Goal: Find contact information: Find contact information

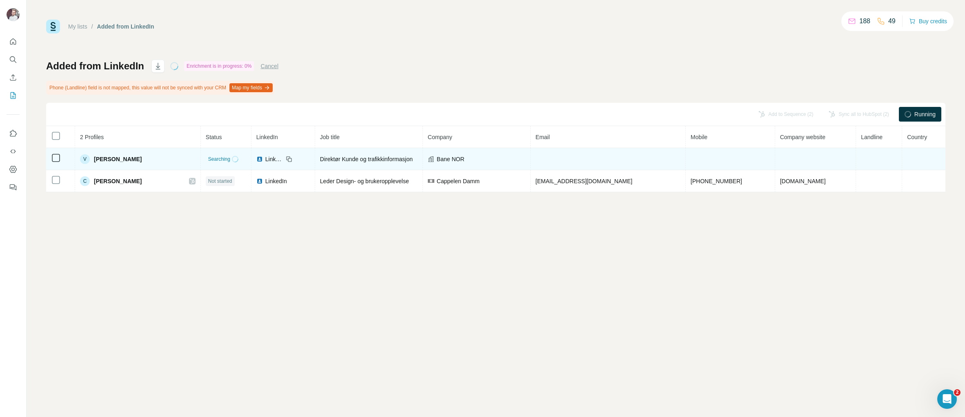
click at [120, 156] on span "[PERSON_NAME]" at bounding box center [118, 159] width 48 height 8
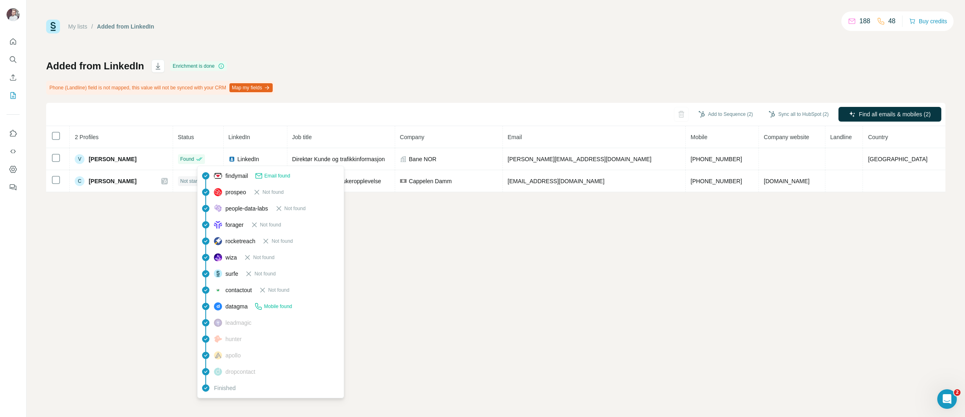
click at [231, 176] on span "findymail" at bounding box center [236, 176] width 22 height 8
click at [232, 172] on span "findymail" at bounding box center [236, 176] width 22 height 8
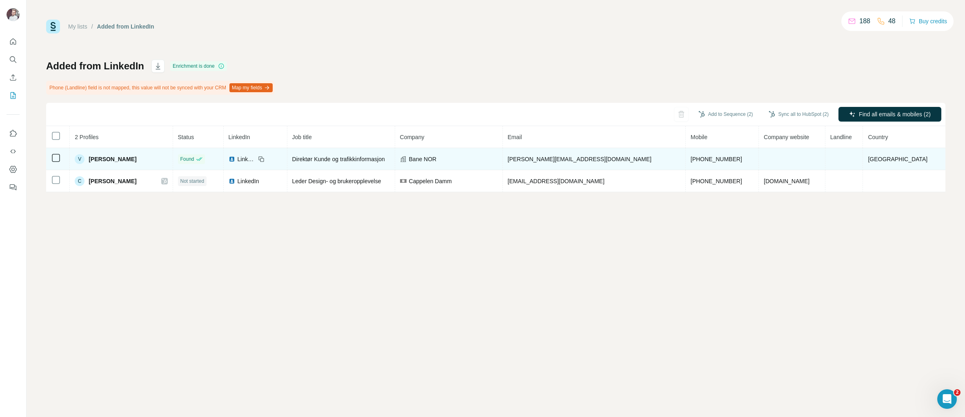
click at [60, 160] on icon at bounding box center [56, 158] width 10 height 10
drag, startPoint x: 612, startPoint y: 160, endPoint x: 525, endPoint y: 159, distance: 87.0
click at [525, 159] on td "[PERSON_NAME][EMAIL_ADDRESS][DOMAIN_NAME]" at bounding box center [594, 159] width 183 height 22
copy span "[PERSON_NAME][EMAIL_ADDRESS][DOMAIN_NAME]"
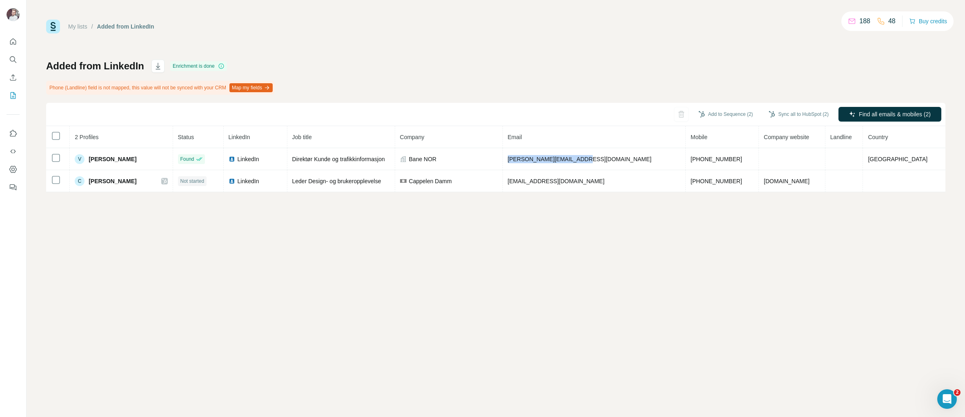
copy span "[PERSON_NAME][EMAIL_ADDRESS][DOMAIN_NAME]"
